Goal: Transaction & Acquisition: Subscribe to service/newsletter

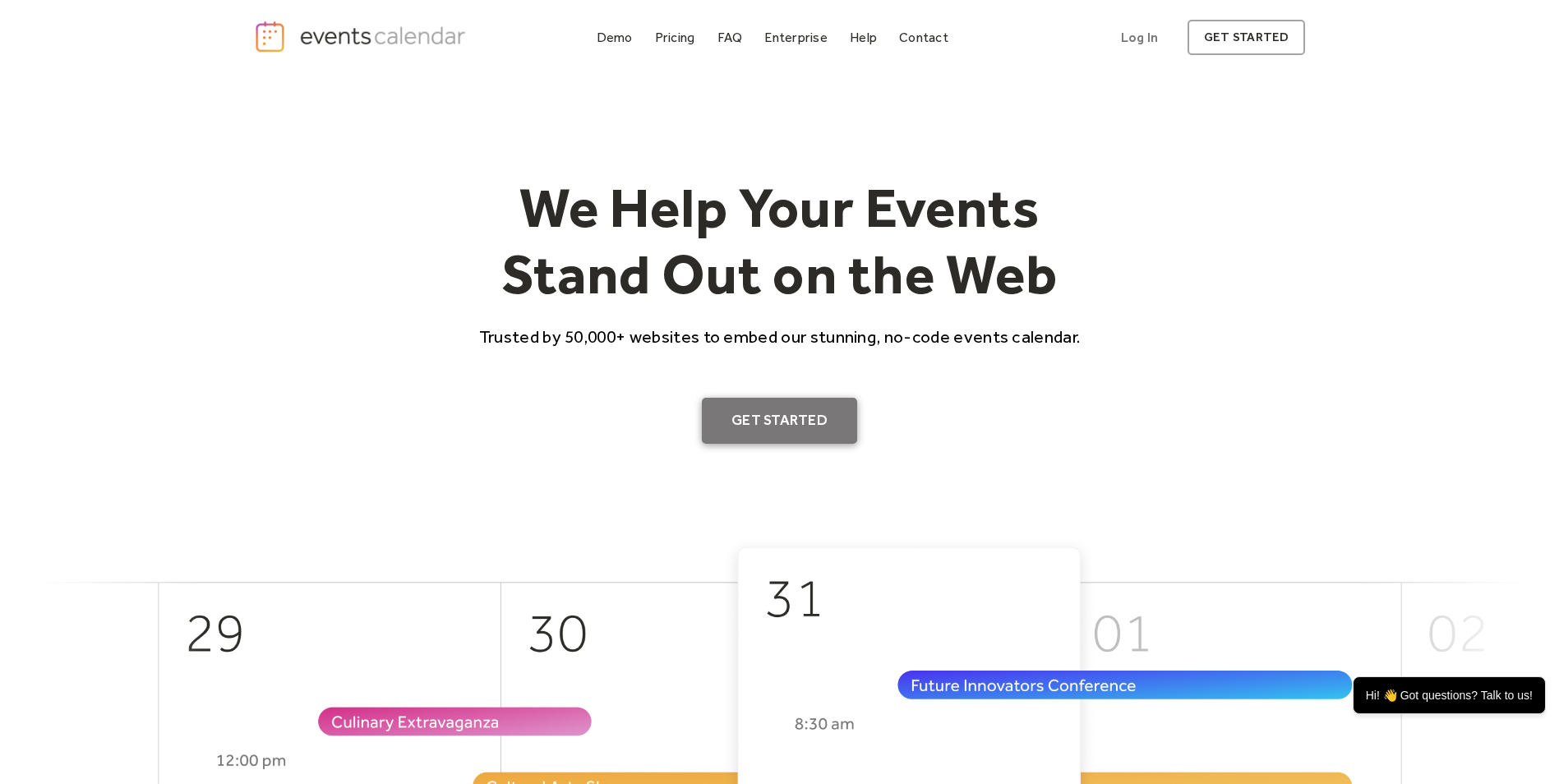
click at [797, 422] on link "Get Started" at bounding box center [779, 420] width 155 height 46
click at [767, 414] on link "Get Started" at bounding box center [779, 420] width 155 height 46
click at [671, 37] on div "Pricing" at bounding box center [675, 38] width 40 height 9
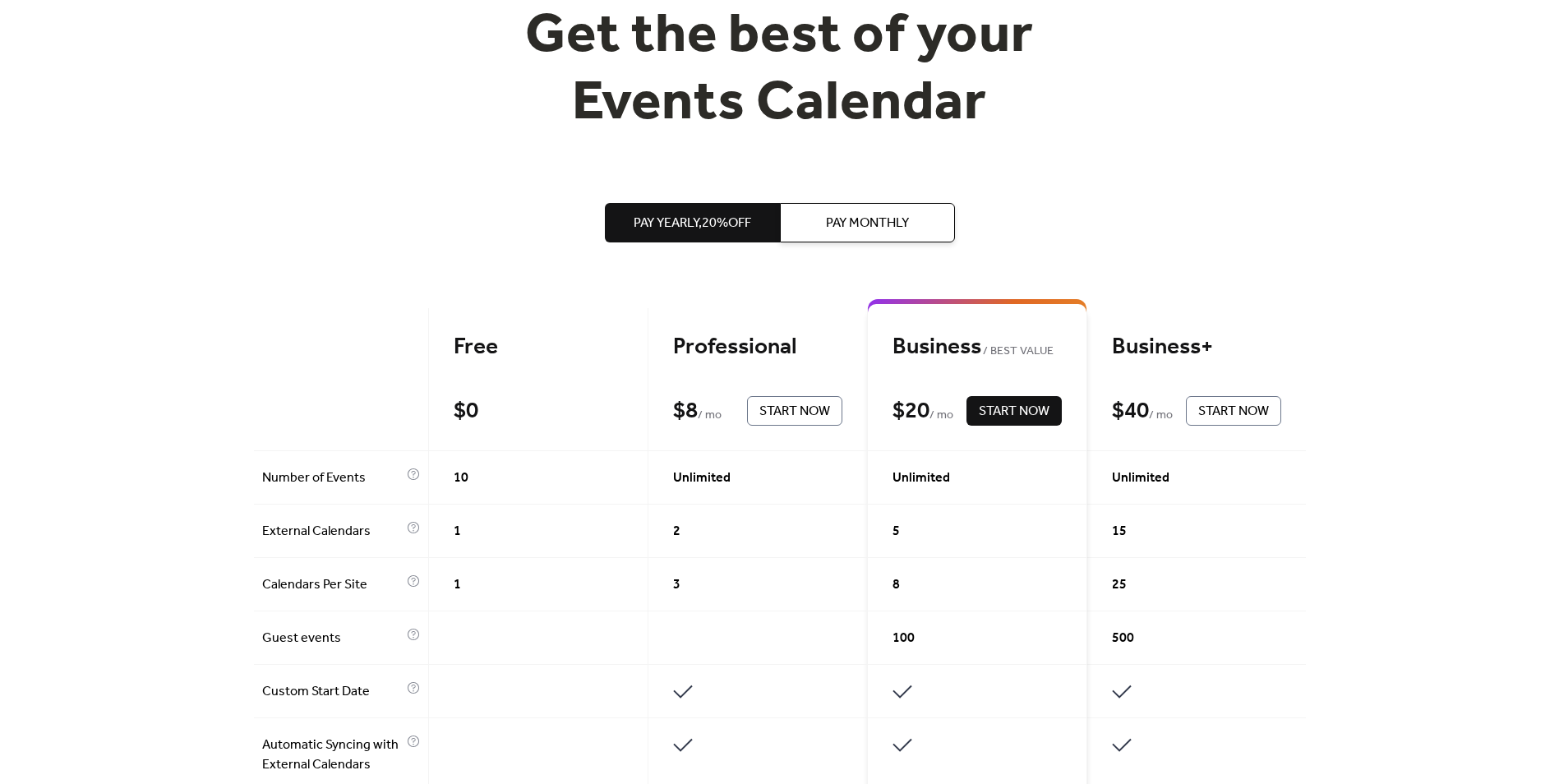
scroll to position [82, 0]
